Goal: Transaction & Acquisition: Book appointment/travel/reservation

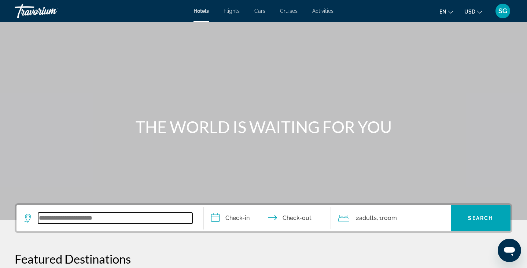
click at [125, 223] on input "Search widget" at bounding box center [115, 218] width 154 height 11
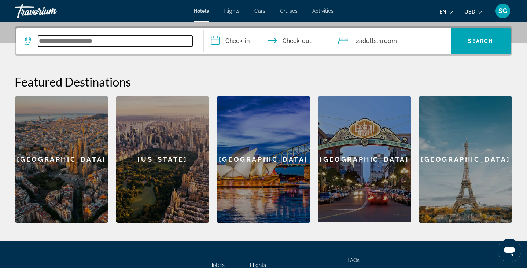
scroll to position [179, 0]
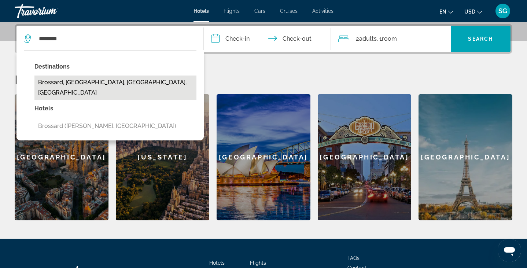
click at [92, 85] on button "Brossard, [GEOGRAPHIC_DATA], [GEOGRAPHIC_DATA], [GEOGRAPHIC_DATA]" at bounding box center [115, 88] width 162 height 24
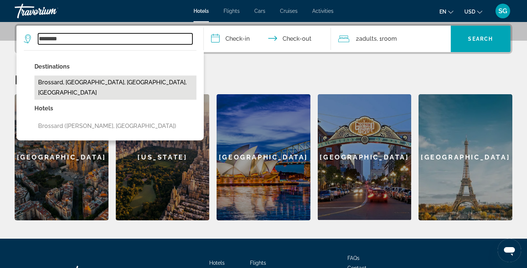
type input "**********"
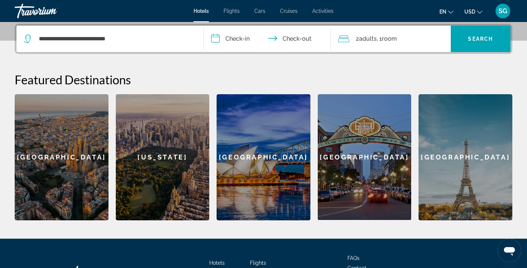
click at [236, 37] on input "**********" at bounding box center [269, 40] width 130 height 29
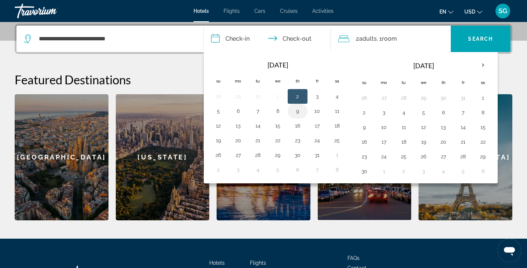
click at [296, 110] on button "9" at bounding box center [298, 111] width 12 height 10
click at [320, 109] on button "10" at bounding box center [318, 111] width 12 height 10
type input "**********"
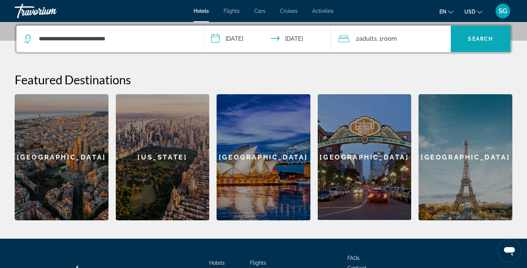
click at [483, 36] on span "Search" at bounding box center [480, 39] width 25 height 6
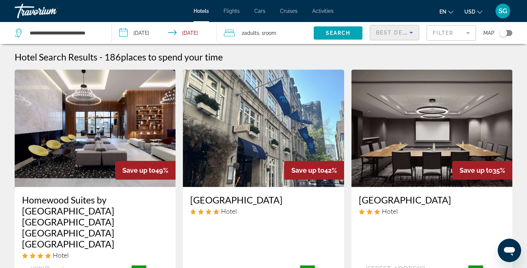
click at [411, 33] on icon "Sort by" at bounding box center [412, 33] width 4 height 2
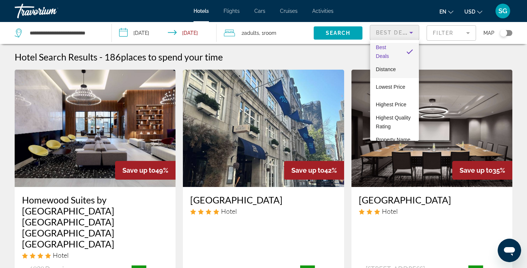
click at [400, 72] on mat-option "Distance" at bounding box center [394, 70] width 49 height 18
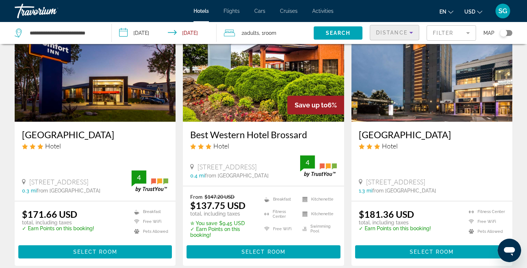
scroll to position [65, 0]
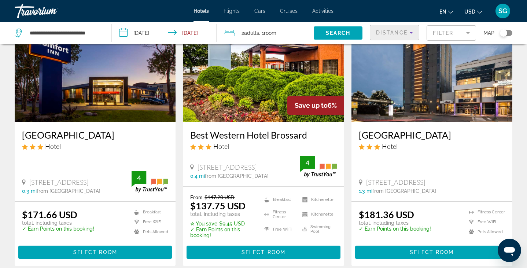
click at [475, 15] on button "USD USD ($) MXN (Mex$) CAD (Can$) GBP (£) EUR (€) AUD (A$) NZD (NZ$) CNY (CN¥)" at bounding box center [474, 11] width 18 height 11
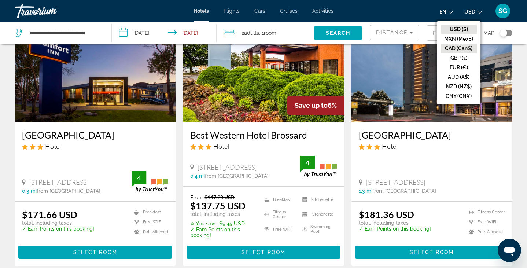
click at [459, 50] on button "CAD (Can$)" at bounding box center [459, 49] width 36 height 10
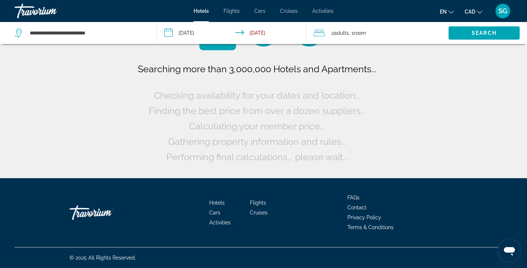
scroll to position [0, 0]
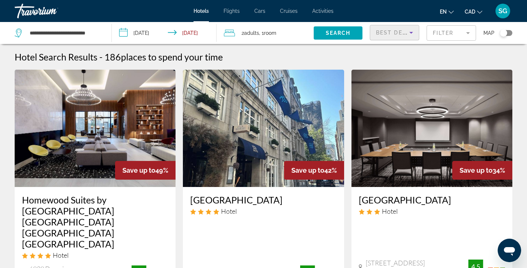
click at [413, 30] on icon "Sort by" at bounding box center [411, 32] width 9 height 9
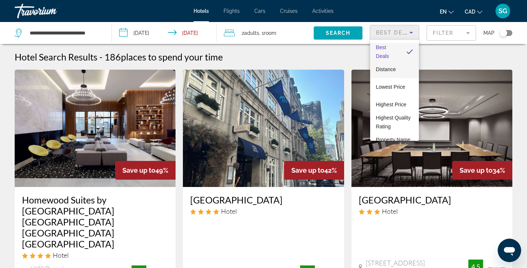
click at [395, 69] on span "Distance" at bounding box center [386, 69] width 20 height 6
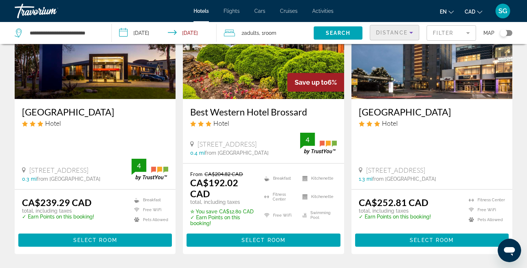
scroll to position [100, 0]
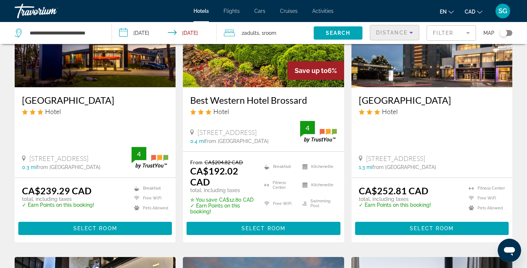
click at [402, 82] on img "Main content" at bounding box center [432, 28] width 161 height 117
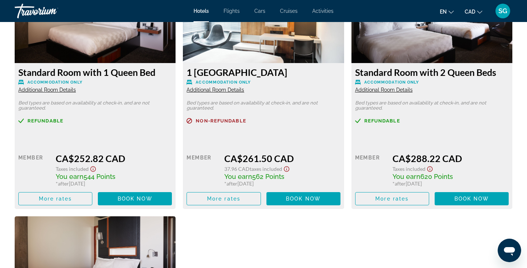
scroll to position [1050, 0]
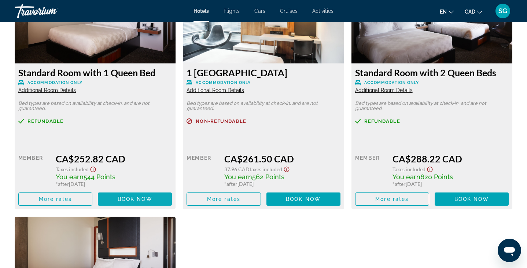
click at [127, 200] on span "Book now" at bounding box center [135, 199] width 35 height 6
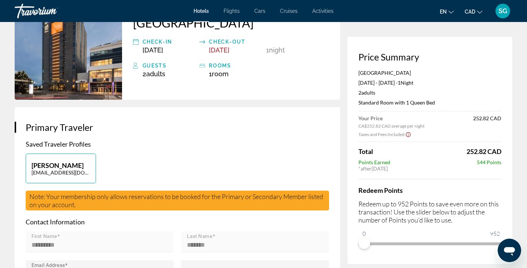
scroll to position [64, 0]
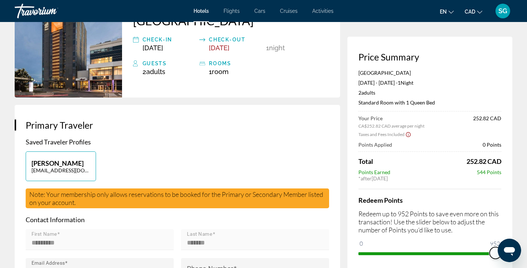
drag, startPoint x: 364, startPoint y: 244, endPoint x: 527, endPoint y: 253, distance: 163.8
click at [527, 204] on html "Skip to main content Hotels Flights Cars Cruises Activities Hotels Flights Cars…" at bounding box center [263, 70] width 527 height 268
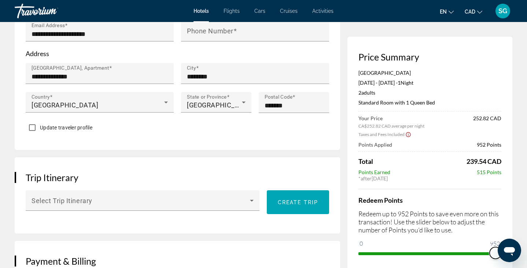
scroll to position [0, 0]
